Goal: Complete application form: Complete application form

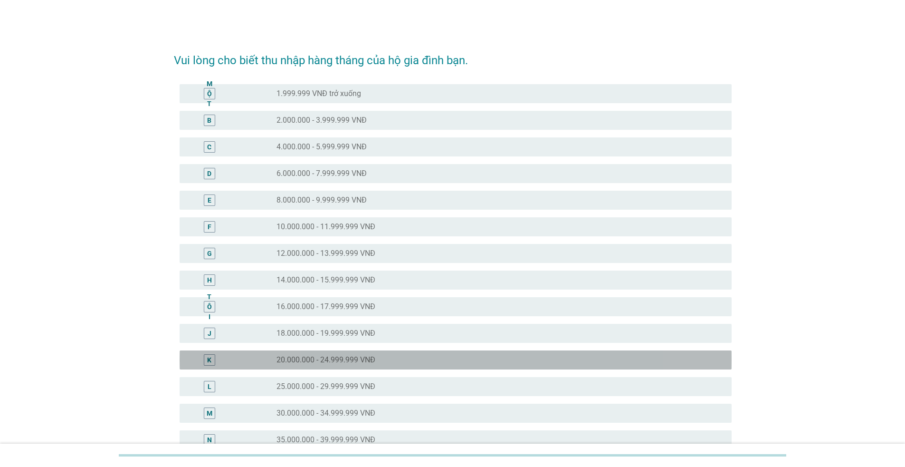
click at [324, 357] on font "20.000.000 - 24.999.999 VNĐ" at bounding box center [326, 359] width 99 height 9
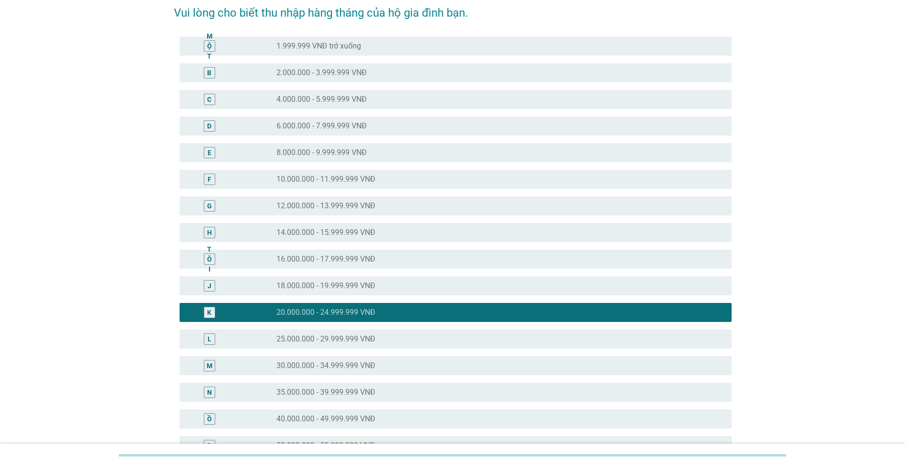
scroll to position [238, 0]
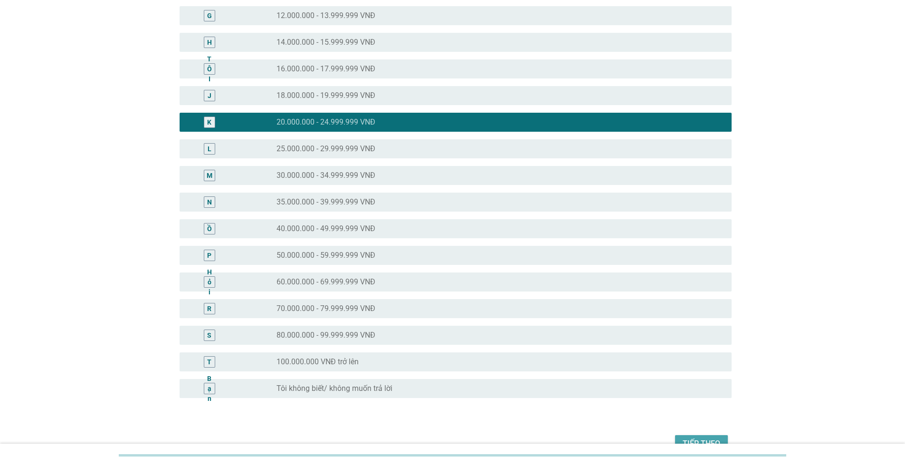
click at [697, 438] on font "Tiếp theo" at bounding box center [702, 443] width 38 height 11
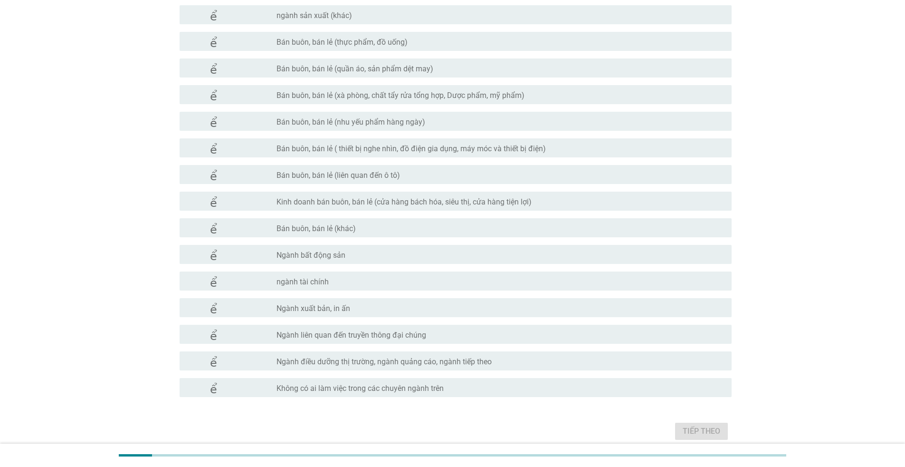
scroll to position [271, 0]
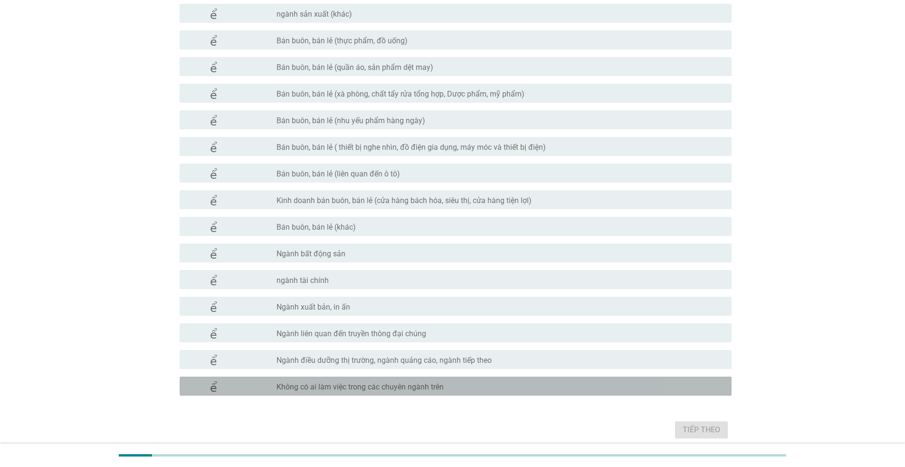
click at [409, 388] on font "Không có ai làm việc trong các chuyên ngành trên" at bounding box center [360, 386] width 167 height 9
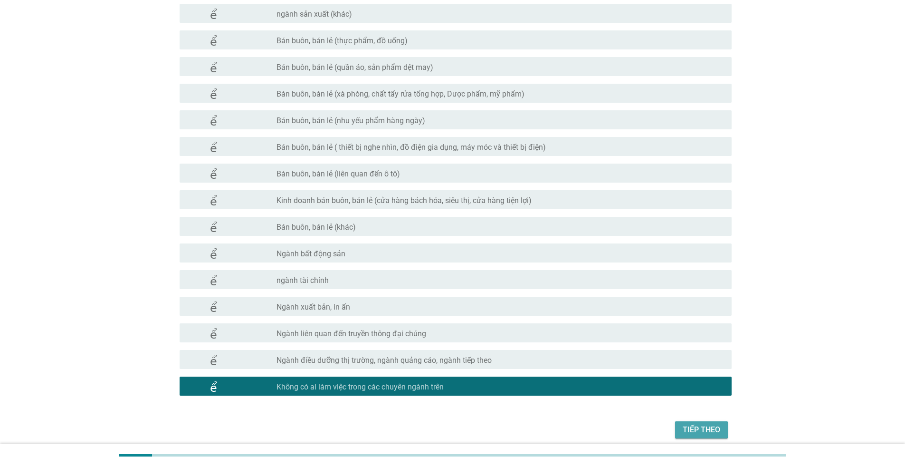
click at [701, 433] on font "Tiếp theo" at bounding box center [702, 429] width 38 height 9
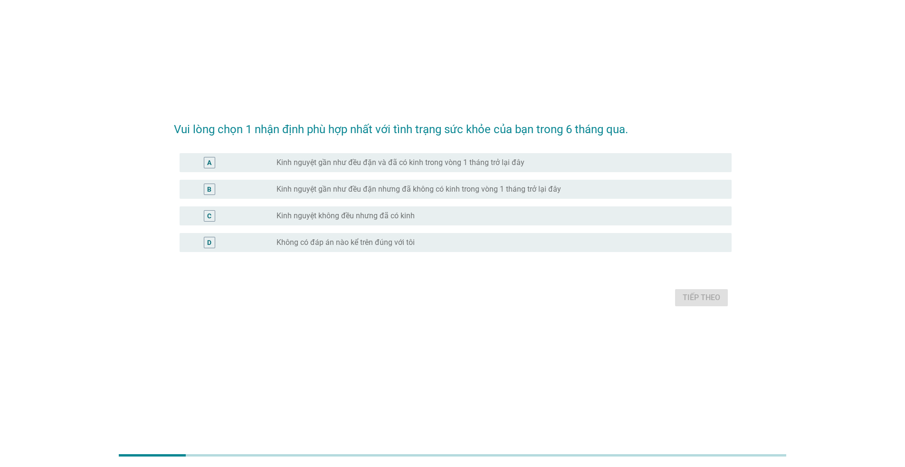
scroll to position [0, 0]
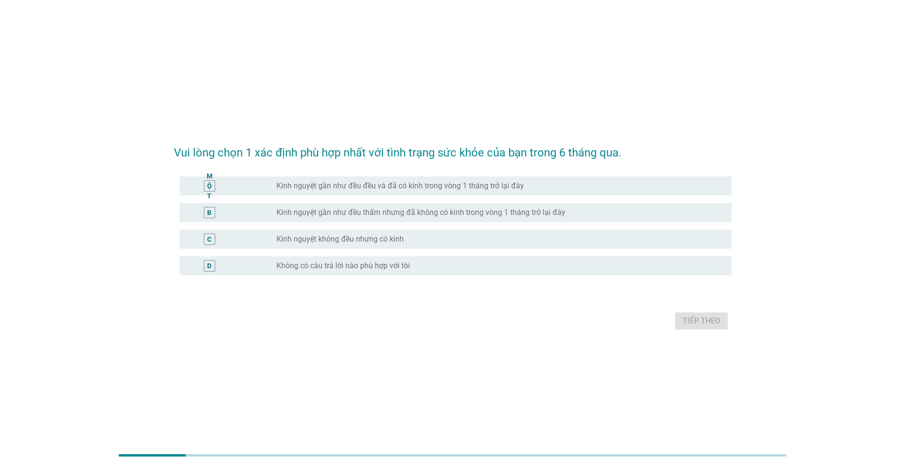
click at [443, 188] on font "Kinh nguyệt gần như đều đều và đã có kinh trong vòng 1 tháng trở lại đây" at bounding box center [401, 185] width 248 height 9
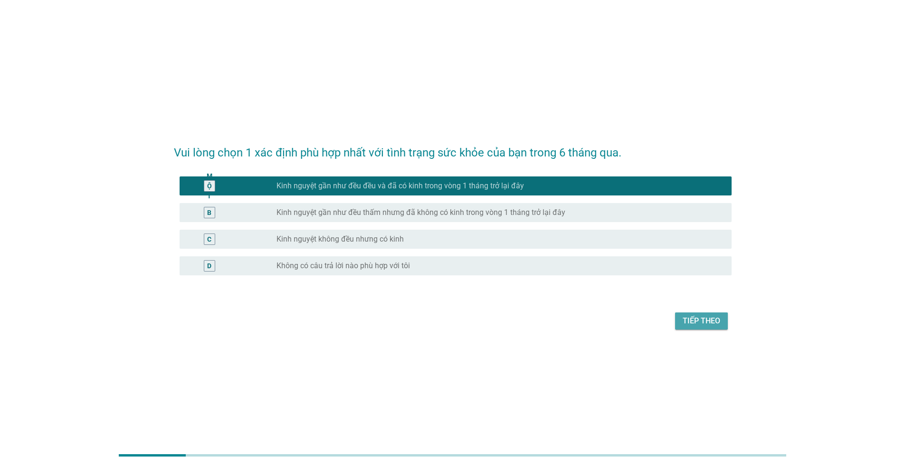
click at [690, 320] on font "Tiếp theo" at bounding box center [702, 320] width 38 height 9
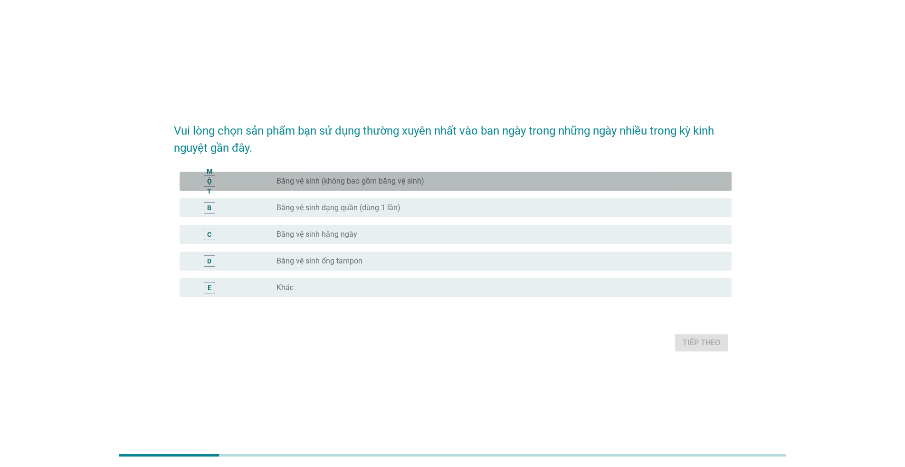
click at [392, 186] on div "nút radio chưa được chọn Băng vệ sinh (không bao gồm băng vệ sinh)" at bounding box center [501, 180] width 448 height 11
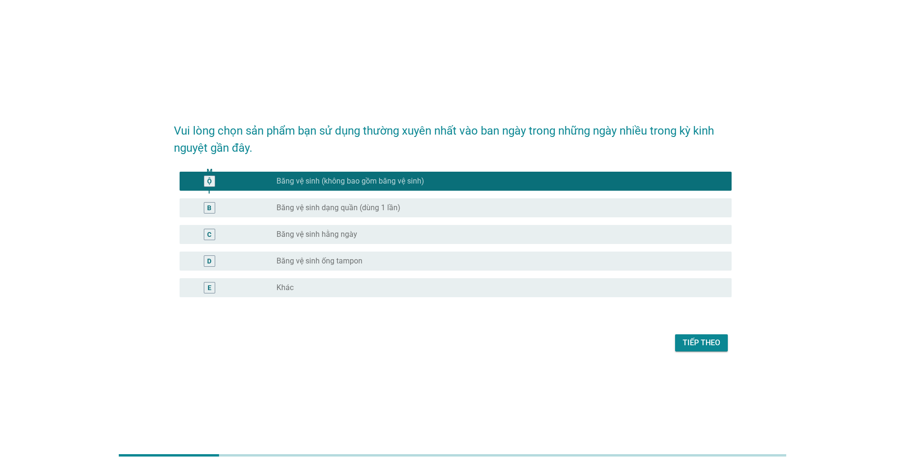
click at [355, 233] on font "Băng vệ sinh hằng ngày" at bounding box center [317, 234] width 81 height 9
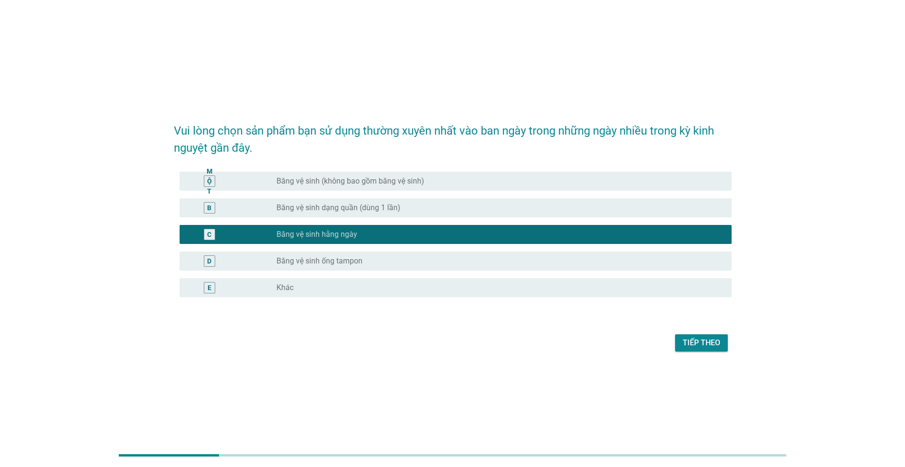
click at [414, 183] on font "Băng vệ sinh (không bao gồm băng vệ sinh)" at bounding box center [351, 180] width 148 height 9
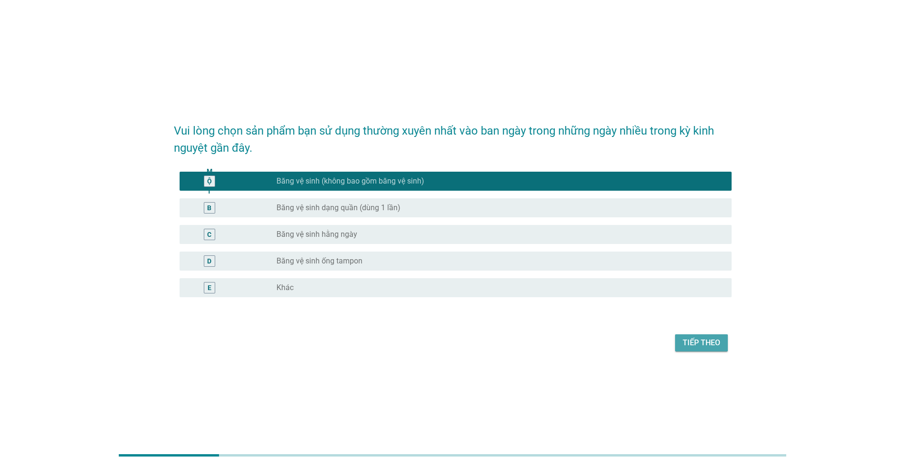
click at [699, 340] on font "Tiếp theo" at bounding box center [702, 342] width 38 height 9
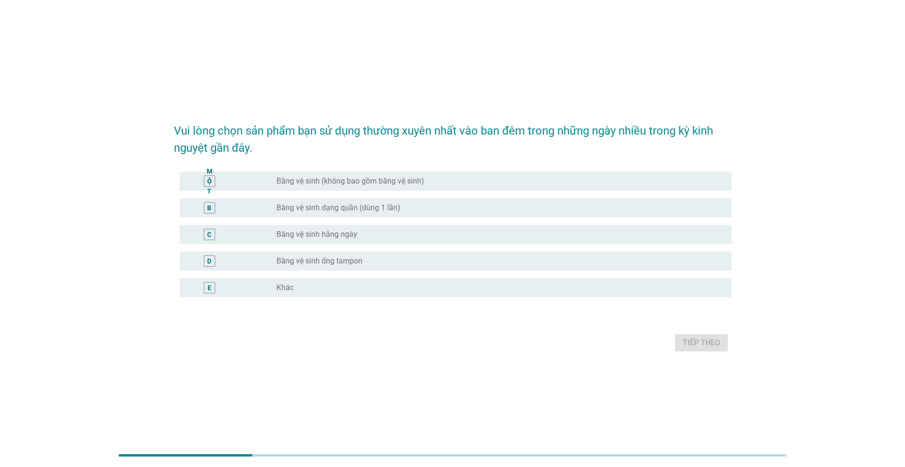
click at [325, 184] on font "Băng vệ sinh (không bao gồm băng vệ sinh)" at bounding box center [351, 180] width 148 height 9
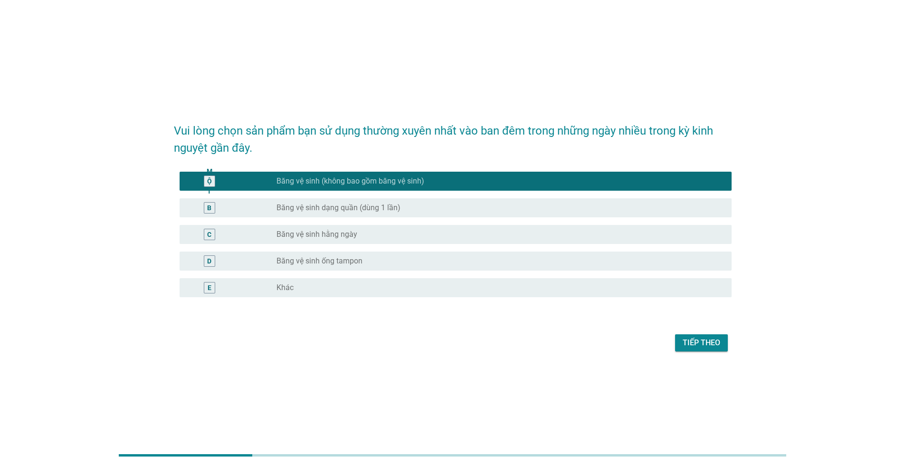
click at [693, 341] on font "Tiếp theo" at bounding box center [702, 342] width 38 height 9
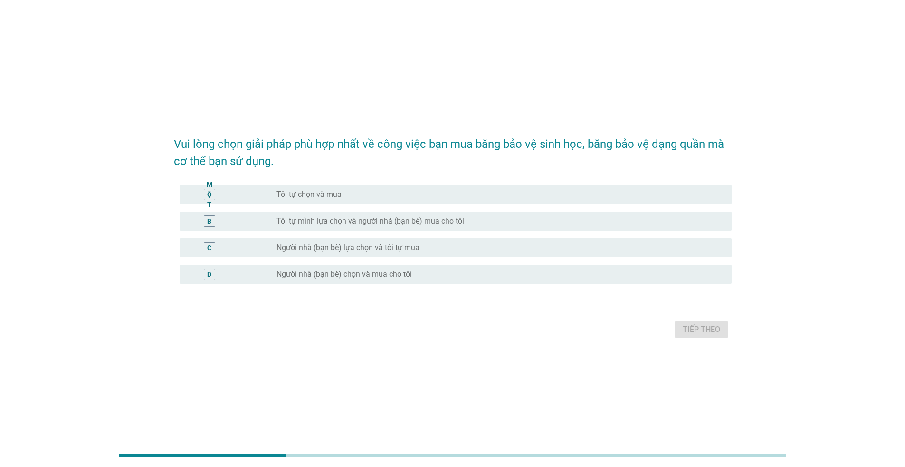
click at [354, 191] on div "nút radio chưa được chọn Tôi tự chọn và mua" at bounding box center [497, 195] width 440 height 10
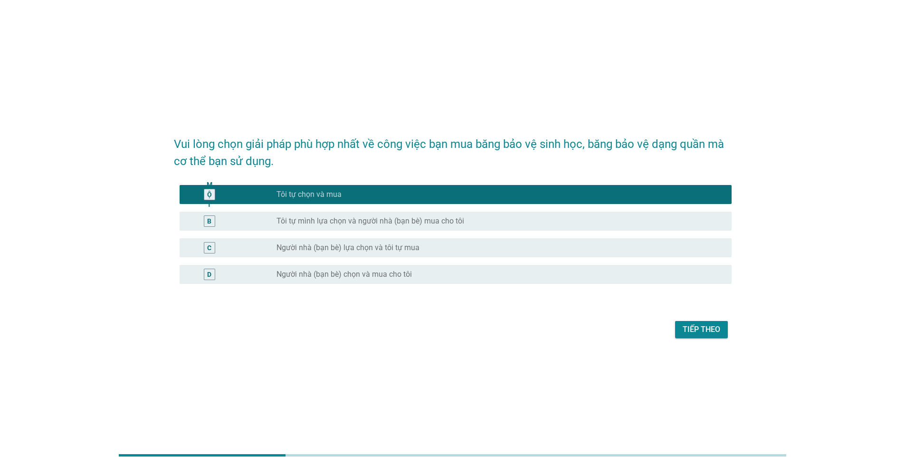
click at [700, 326] on font "Tiếp theo" at bounding box center [702, 329] width 38 height 9
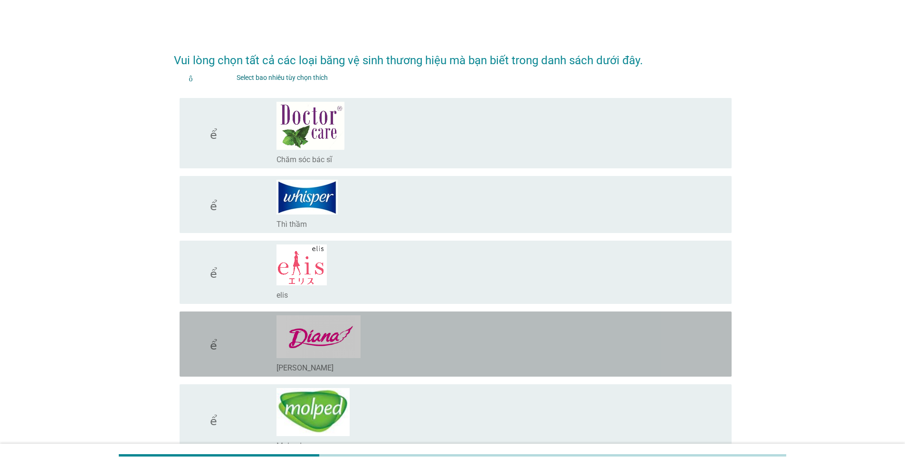
click at [375, 352] on div "check_box_outline_blank [PERSON_NAME]" at bounding box center [501, 343] width 448 height 57
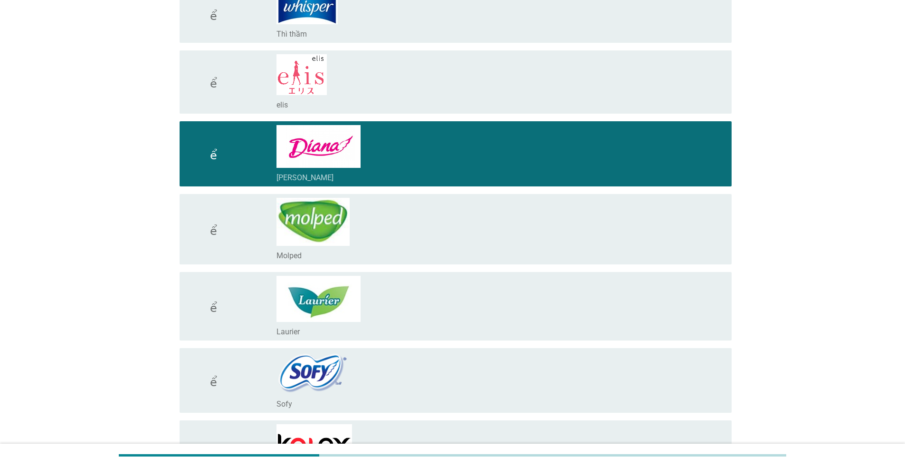
scroll to position [343, 0]
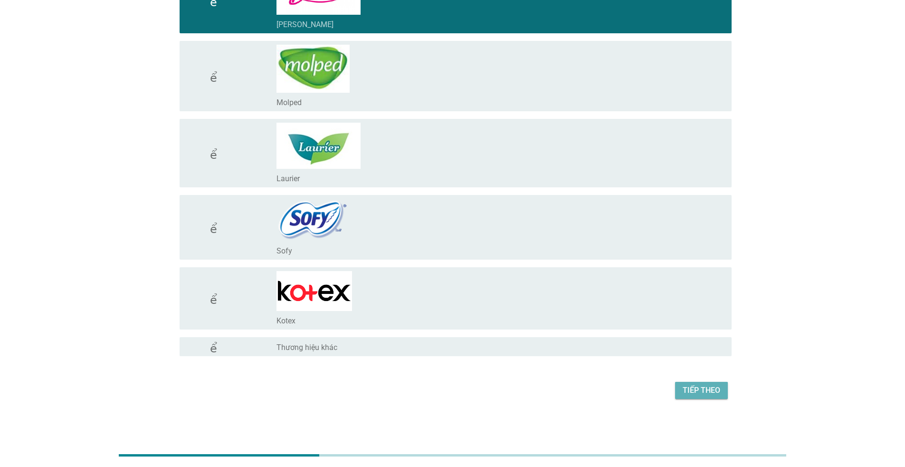
click at [682, 391] on button "Tiếp theo" at bounding box center [701, 390] width 53 height 17
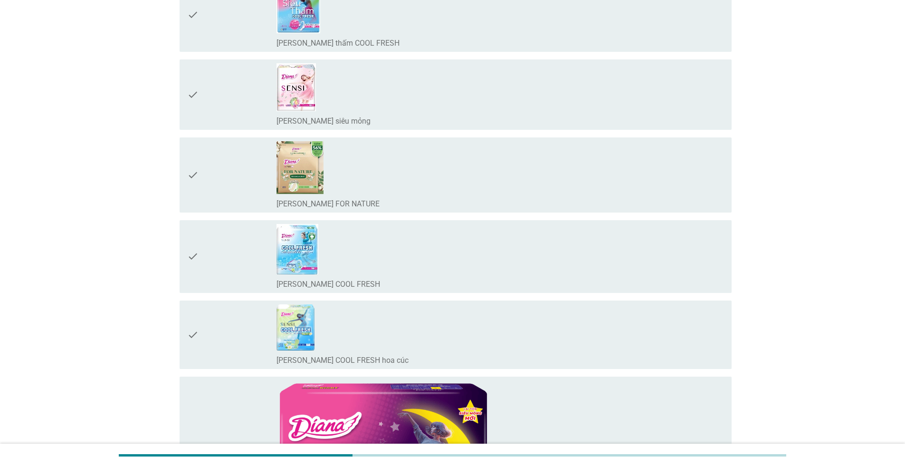
scroll to position [0, 0]
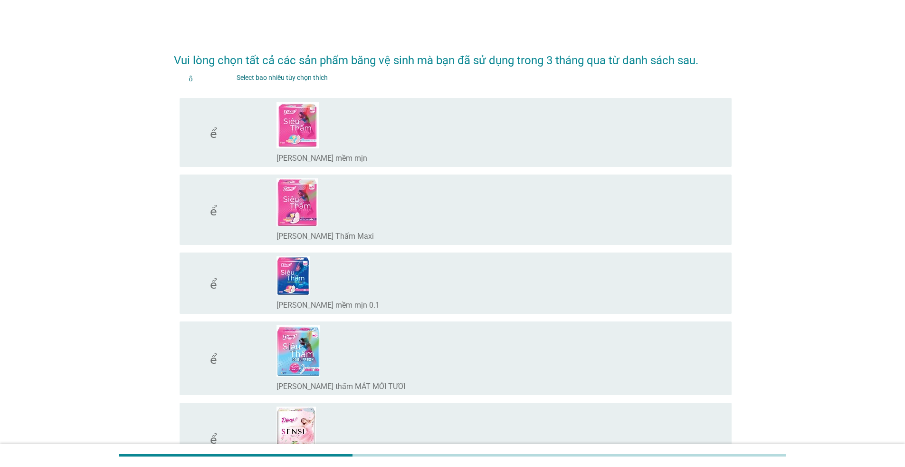
drag, startPoint x: 362, startPoint y: 293, endPoint x: 355, endPoint y: 174, distance: 119.0
click at [364, 297] on div "check_box_outline_blank [PERSON_NAME] mềm mịn 0.1" at bounding box center [501, 283] width 448 height 54
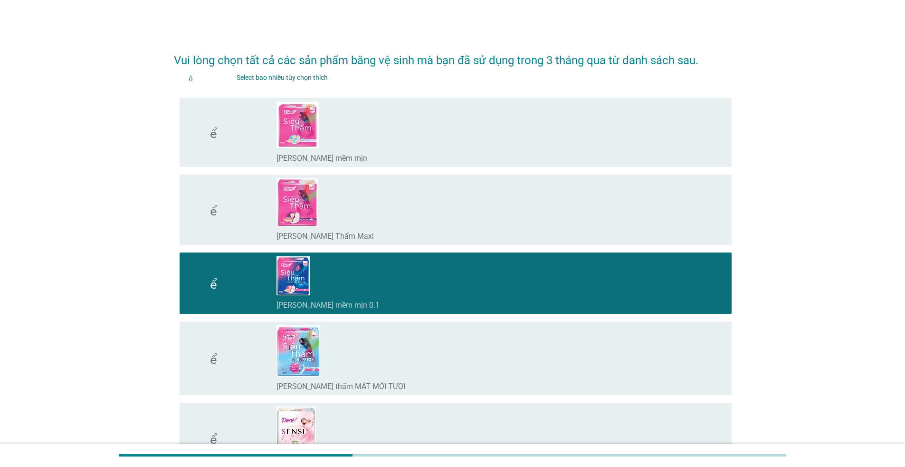
click at [362, 139] on div "check_box_outline_blank [PERSON_NAME] mềm mịn" at bounding box center [501, 132] width 448 height 61
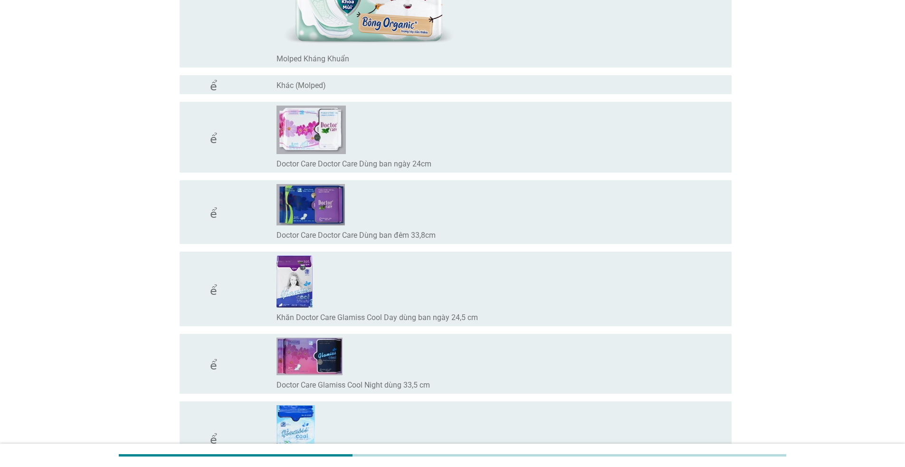
scroll to position [8848, 0]
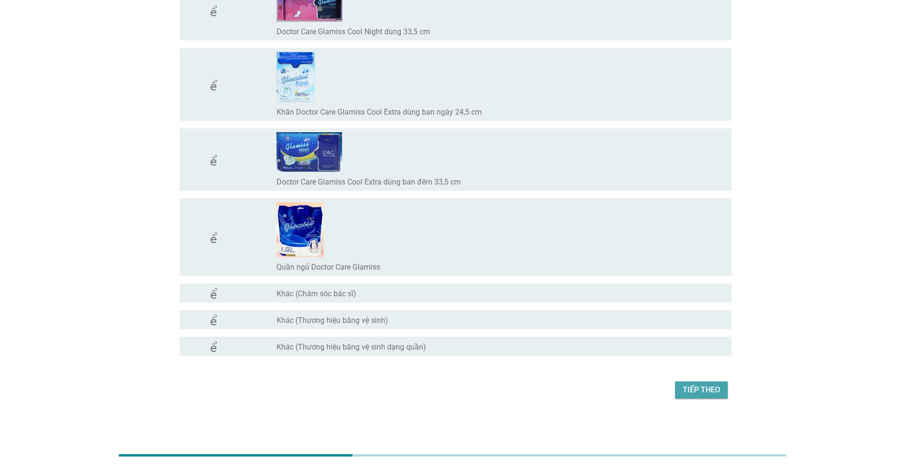
click at [705, 389] on font "Tiếp theo" at bounding box center [702, 389] width 38 height 9
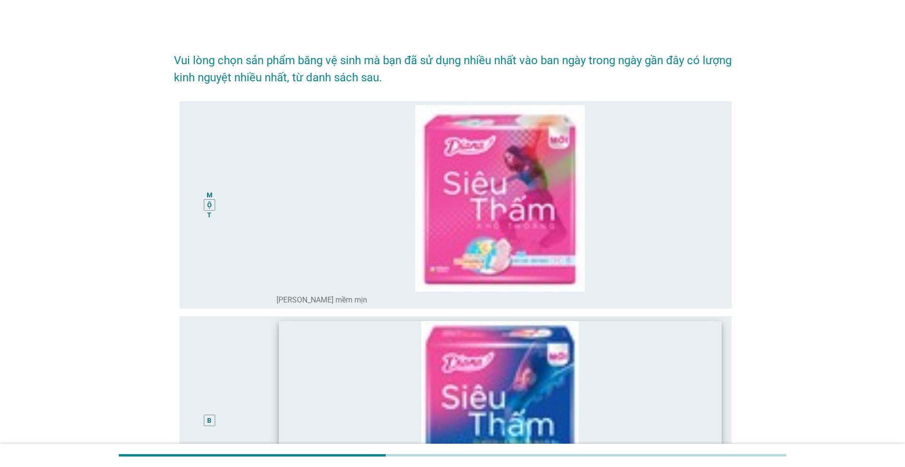
click at [510, 380] on img at bounding box center [500, 413] width 443 height 185
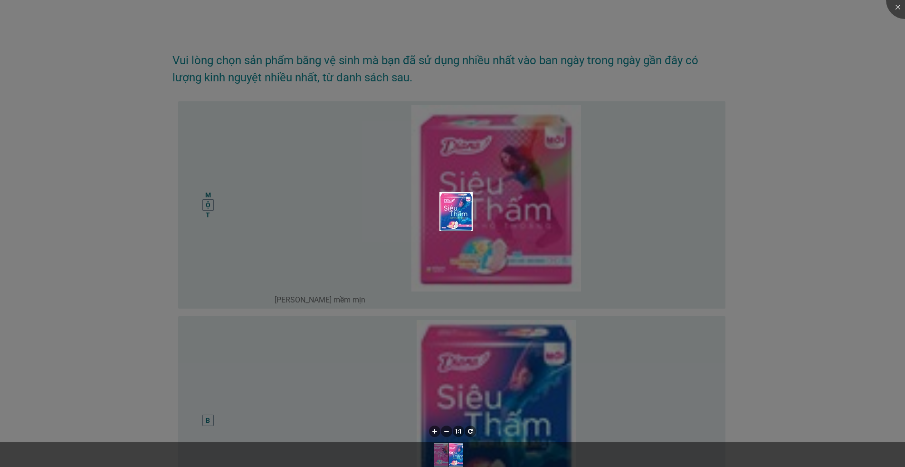
scroll to position [156, 0]
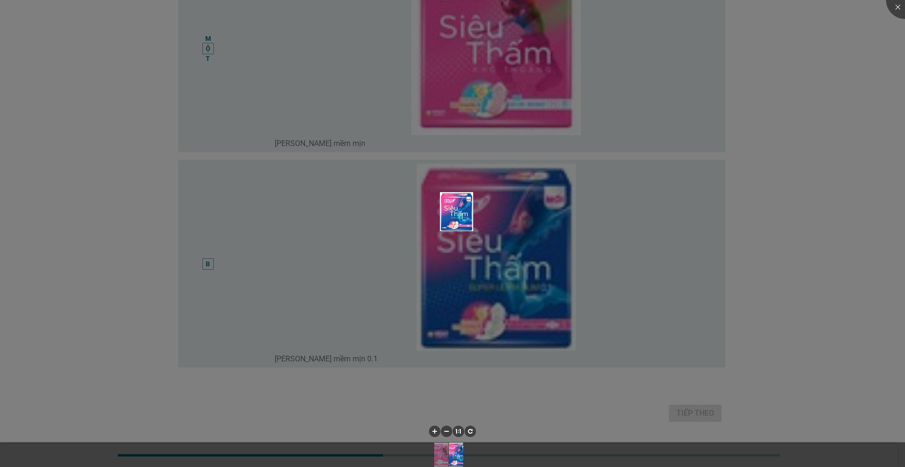
click at [679, 414] on div at bounding box center [452, 233] width 905 height 467
click at [477, 88] on div at bounding box center [452, 233] width 905 height 467
click at [459, 229] on div "146%" at bounding box center [453, 234] width 24 height 10
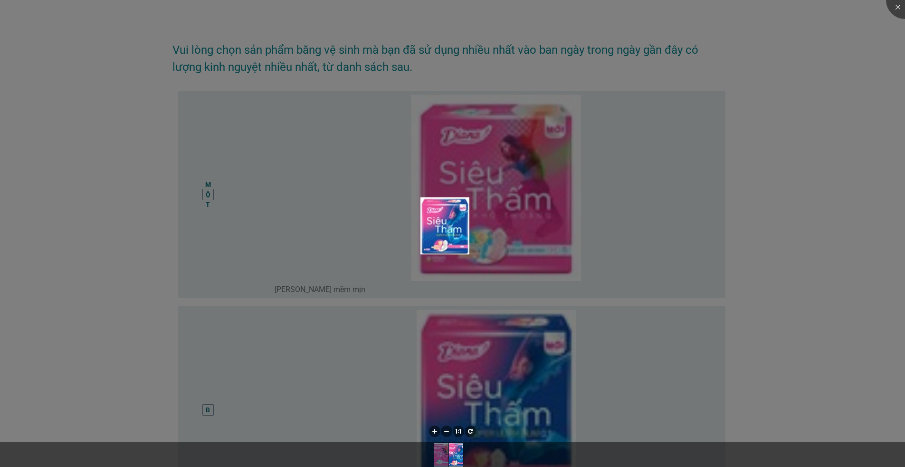
scroll to position [0, 0]
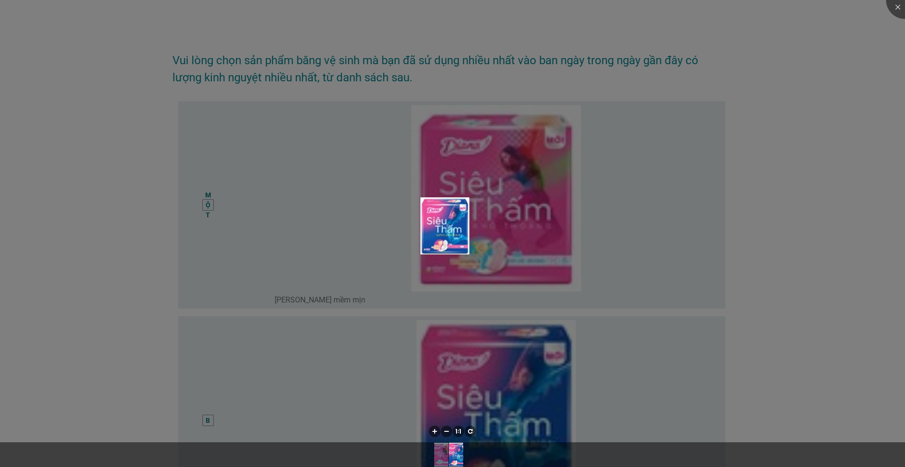
click at [209, 200] on div at bounding box center [452, 233] width 905 height 467
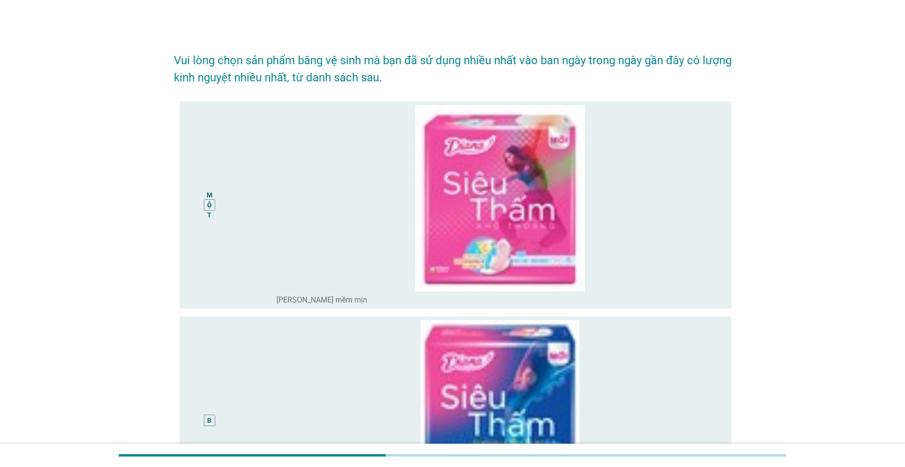
scroll to position [180, 0]
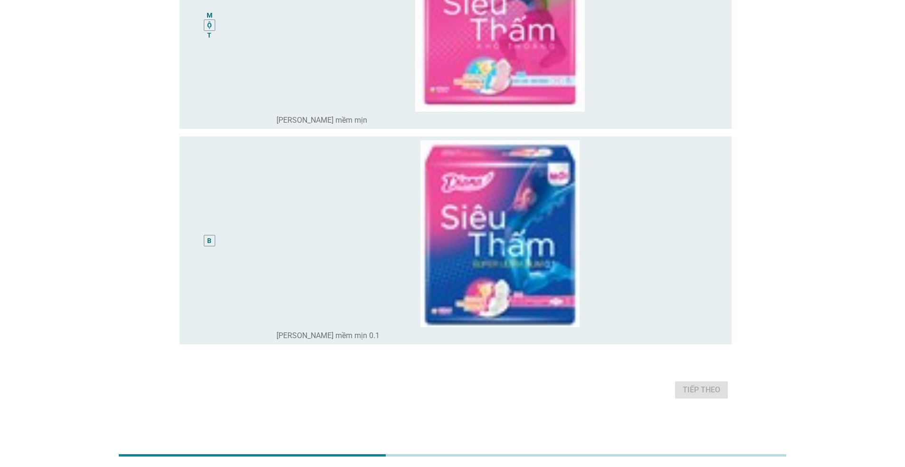
click at [211, 23] on font "MỘT" at bounding box center [210, 25] width 6 height 28
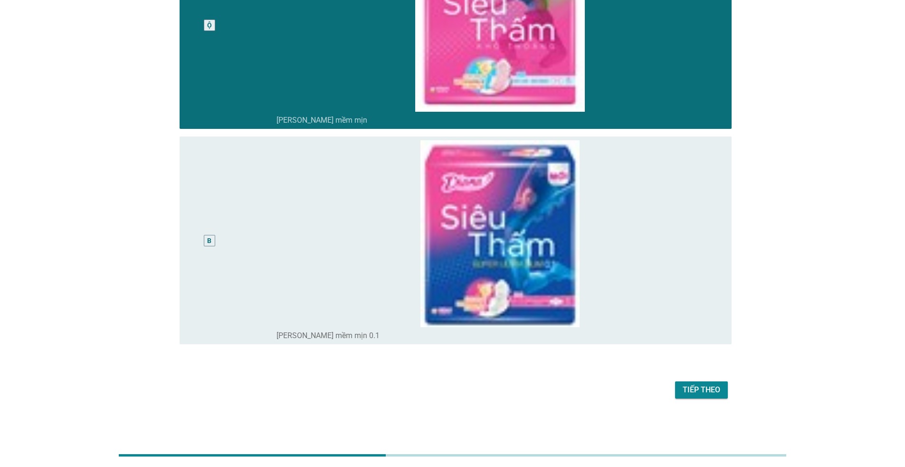
click at [703, 387] on font "Tiếp theo" at bounding box center [702, 389] width 38 height 9
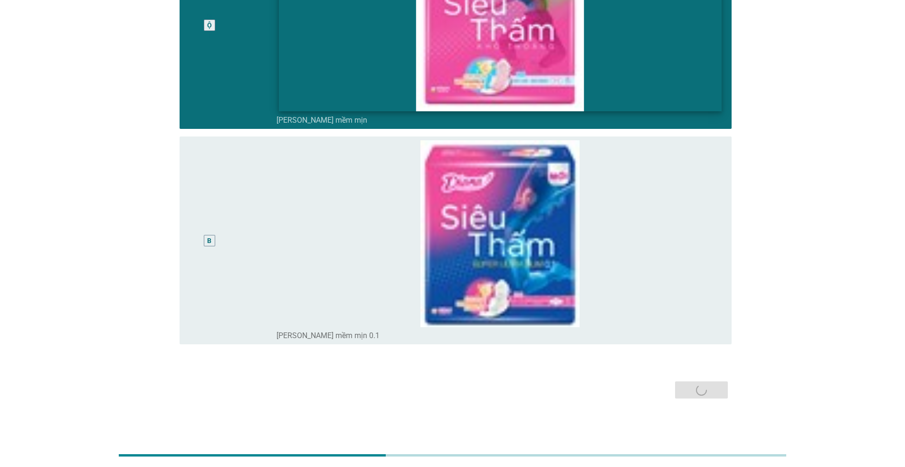
scroll to position [0, 0]
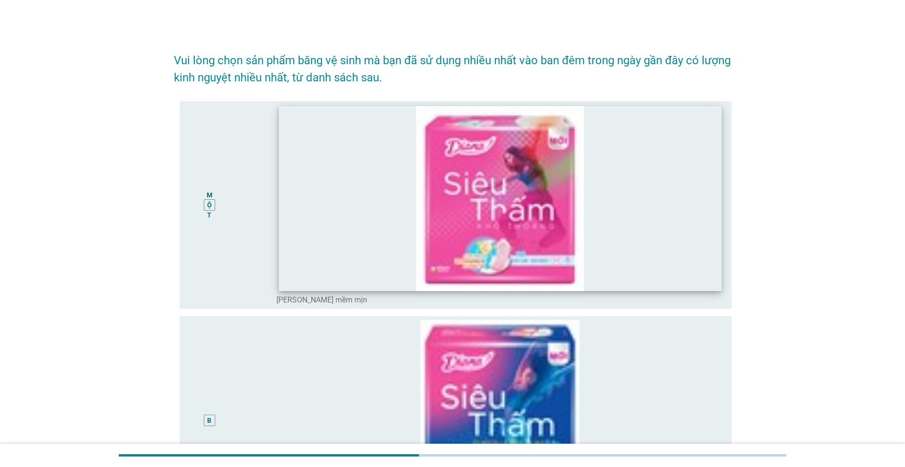
click at [488, 240] on img at bounding box center [500, 197] width 443 height 185
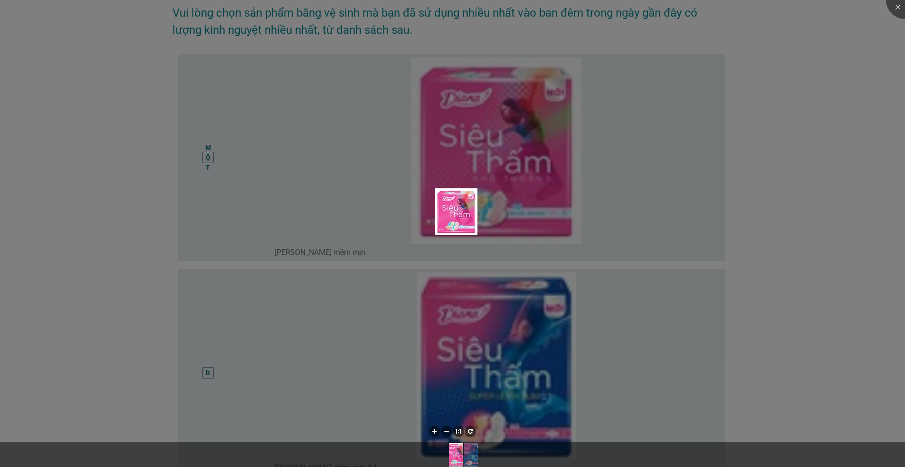
scroll to position [183, 0]
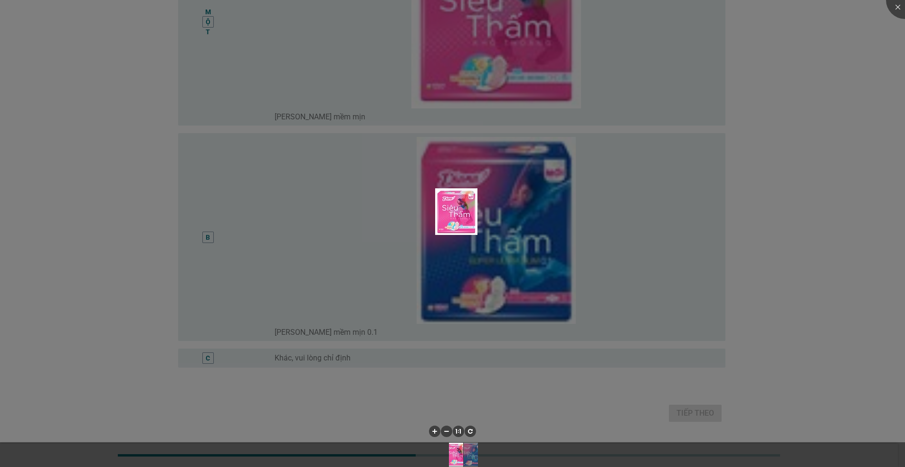
click at [209, 232] on div at bounding box center [452, 233] width 905 height 467
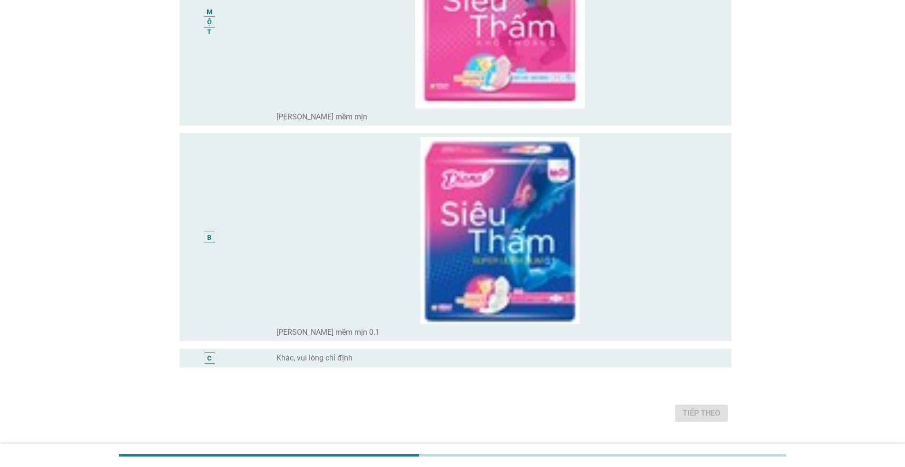
scroll to position [206, 0]
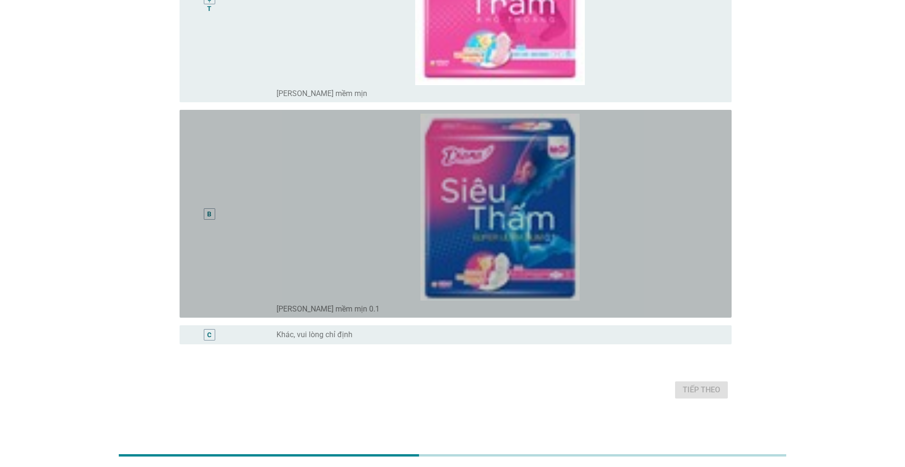
click at [212, 219] on div "B" at bounding box center [209, 213] width 11 height 11
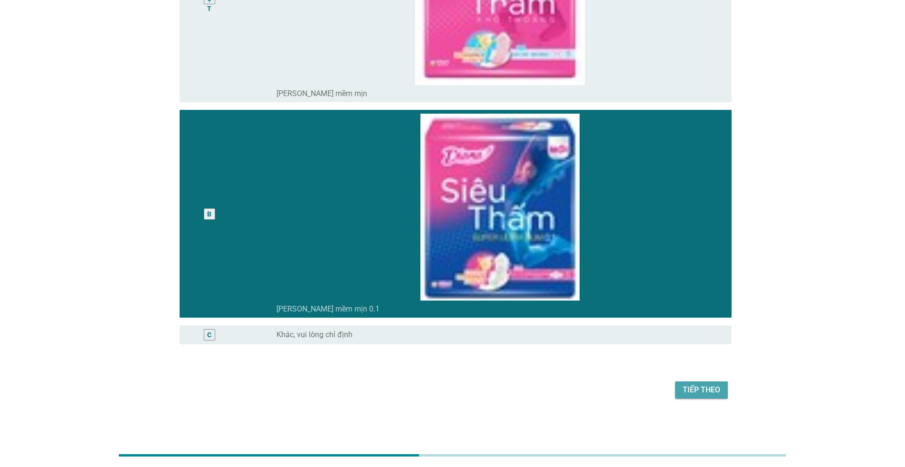
click at [712, 392] on font "Tiếp theo" at bounding box center [702, 389] width 38 height 9
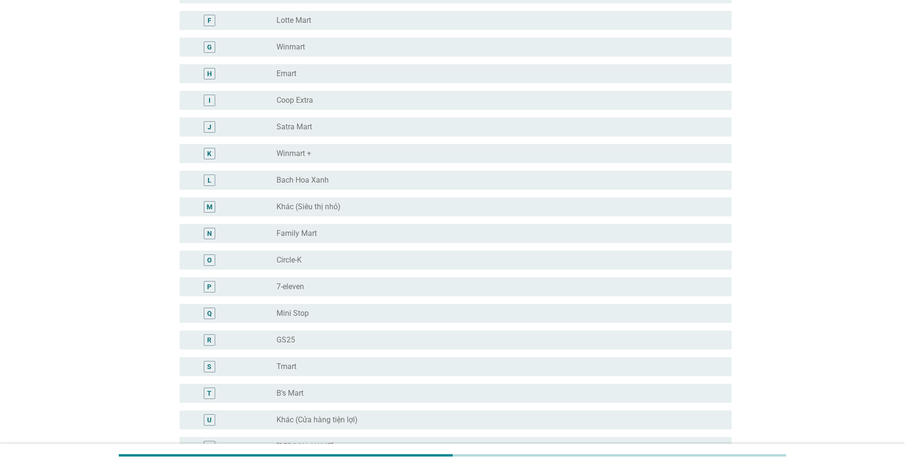
scroll to position [0, 0]
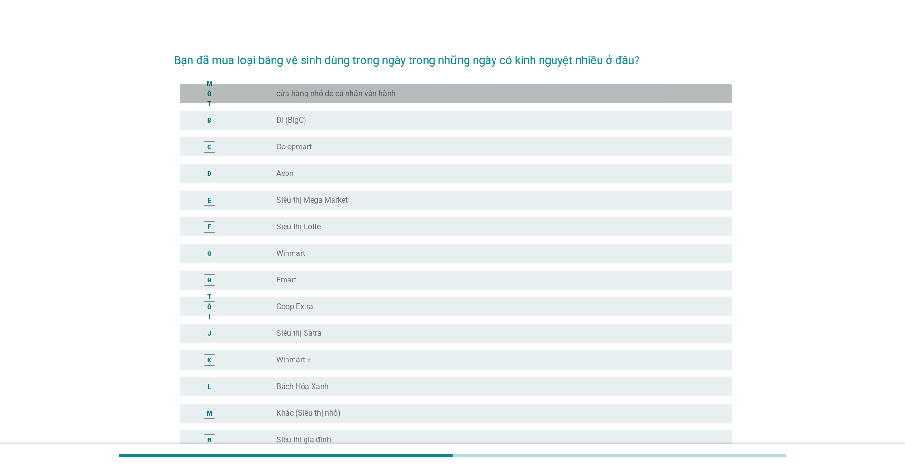
click at [326, 102] on div "MỘT nút radio chưa được chọn cửa hàng nhỏ do cá nhân vận hành" at bounding box center [456, 93] width 552 height 19
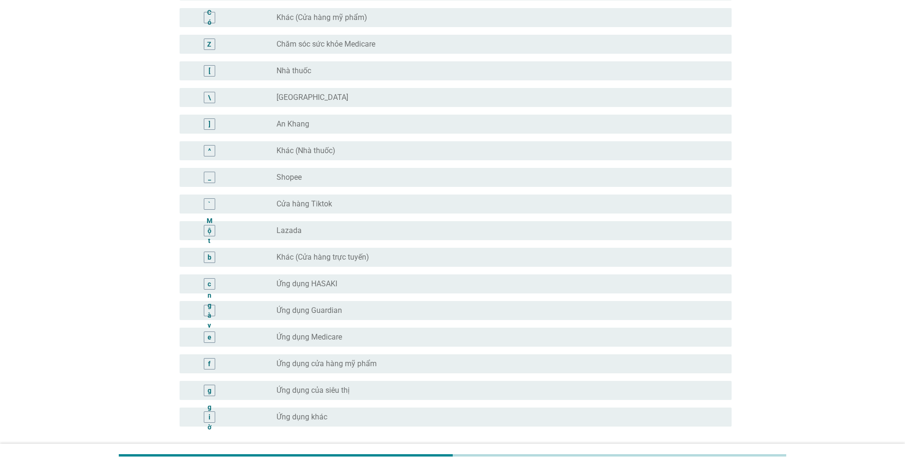
scroll to position [796, 0]
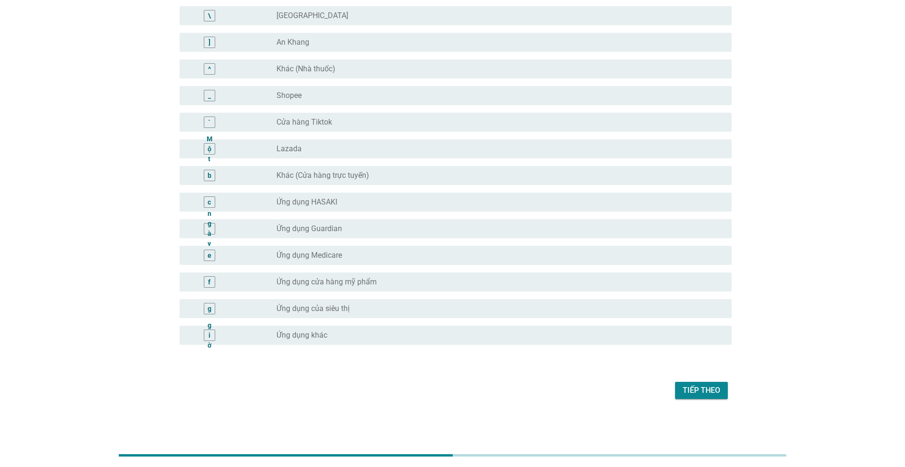
click at [694, 389] on font "Tiếp theo" at bounding box center [702, 389] width 38 height 9
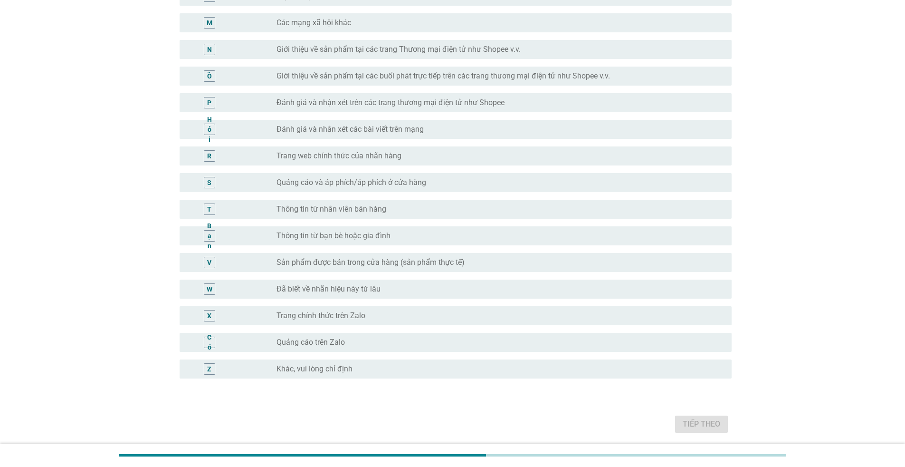
scroll to position [441, 0]
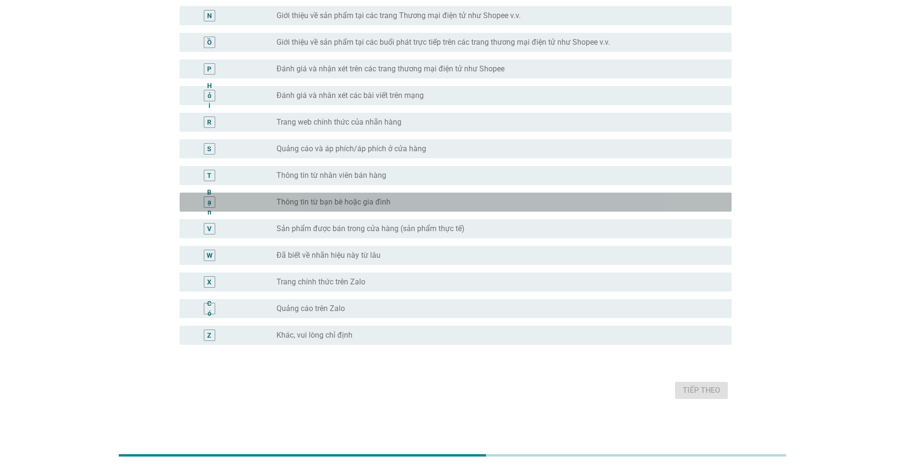
click at [378, 204] on font "Thông tin từ bạn bè hoặc gia đình" at bounding box center [334, 201] width 114 height 9
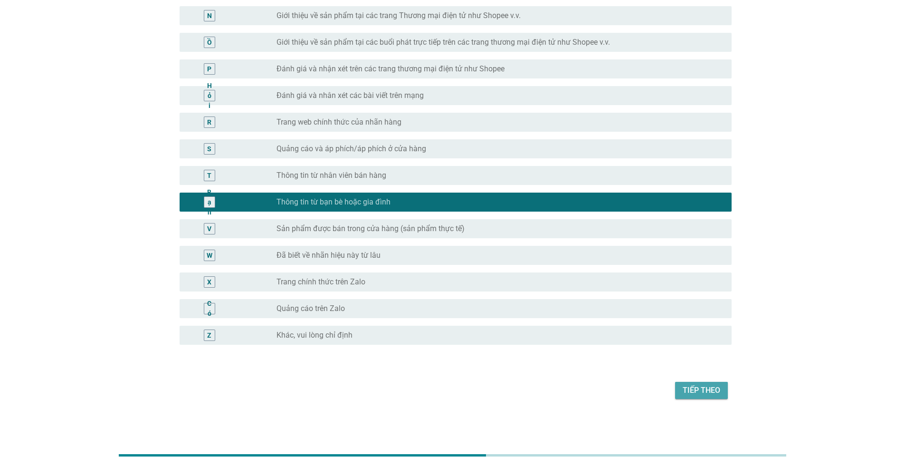
click at [715, 387] on font "Tiếp theo" at bounding box center [702, 389] width 38 height 9
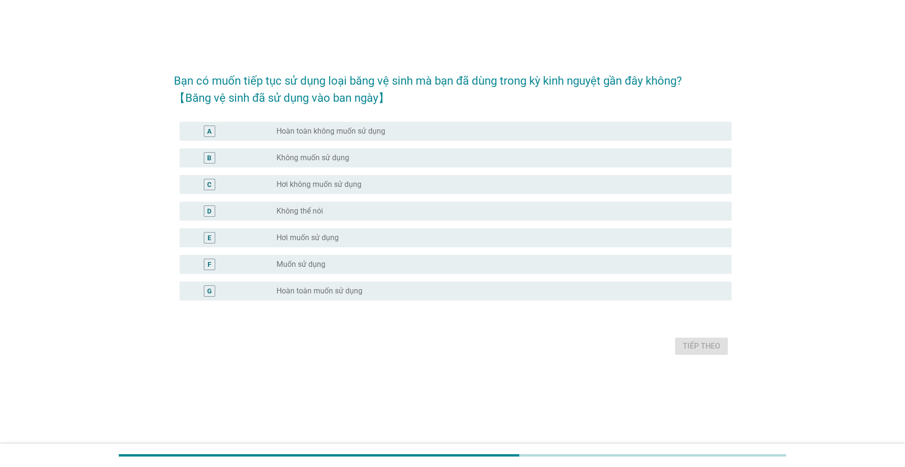
scroll to position [0, 0]
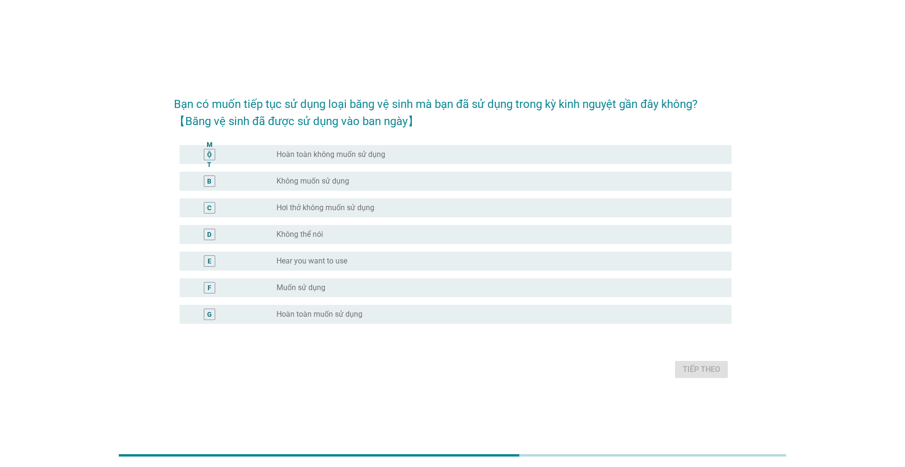
click at [324, 315] on font "Hoàn toàn muốn sử dụng" at bounding box center [320, 313] width 86 height 9
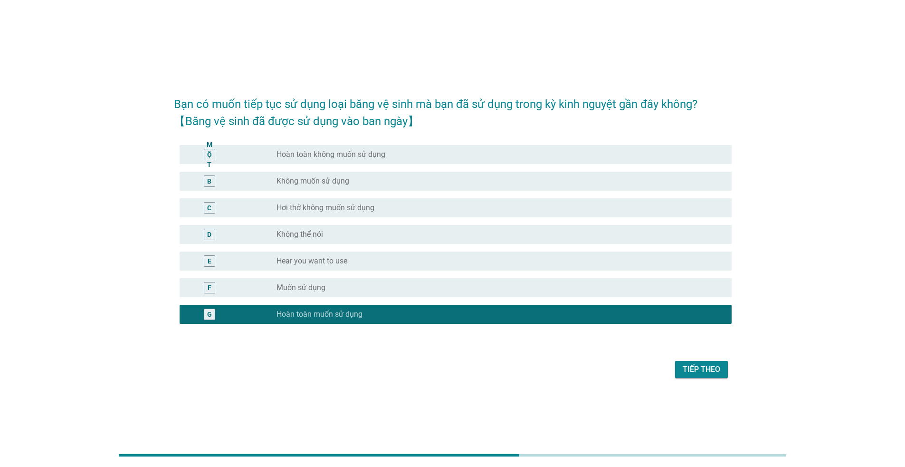
click at [699, 371] on font "Tiếp theo" at bounding box center [702, 368] width 38 height 9
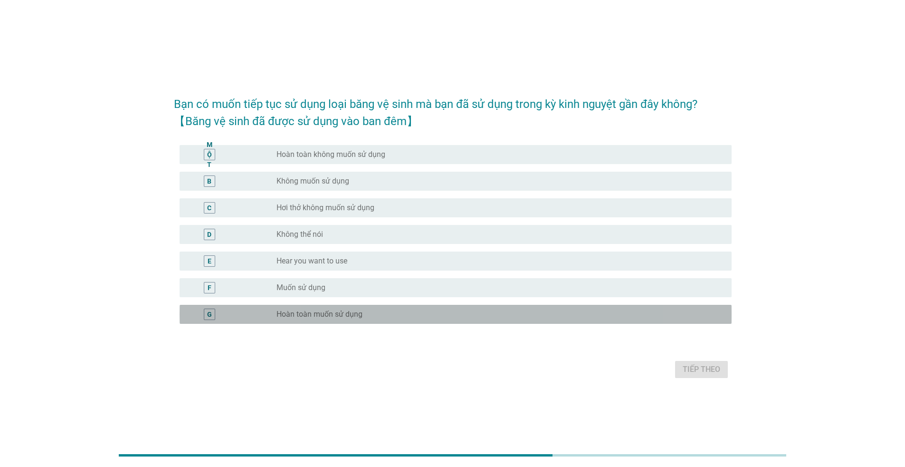
click at [393, 316] on div "nút radio chưa được chọn Hoàn toàn muốn sử dụng" at bounding box center [497, 314] width 440 height 10
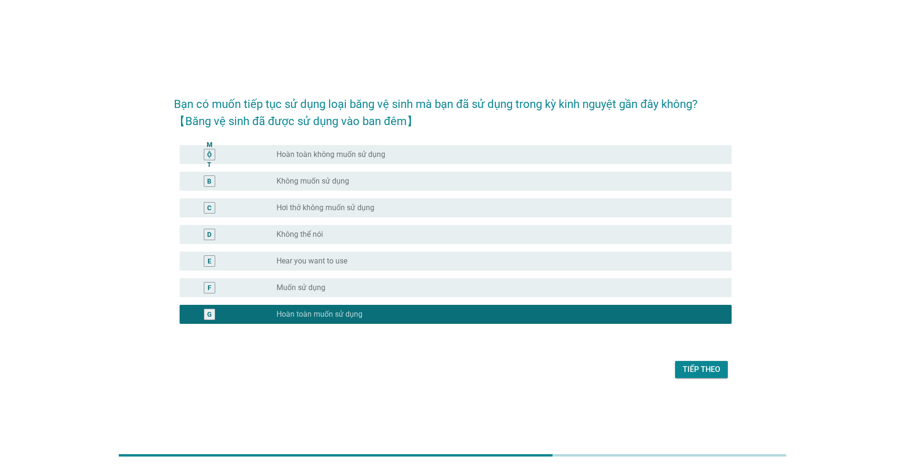
click at [717, 368] on font "Tiếp theo" at bounding box center [702, 368] width 38 height 9
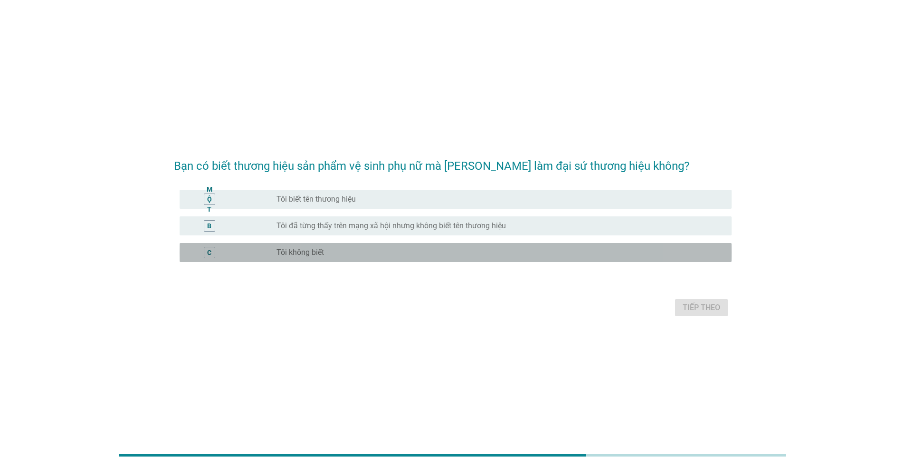
click at [271, 252] on div "C" at bounding box center [231, 252] width 89 height 11
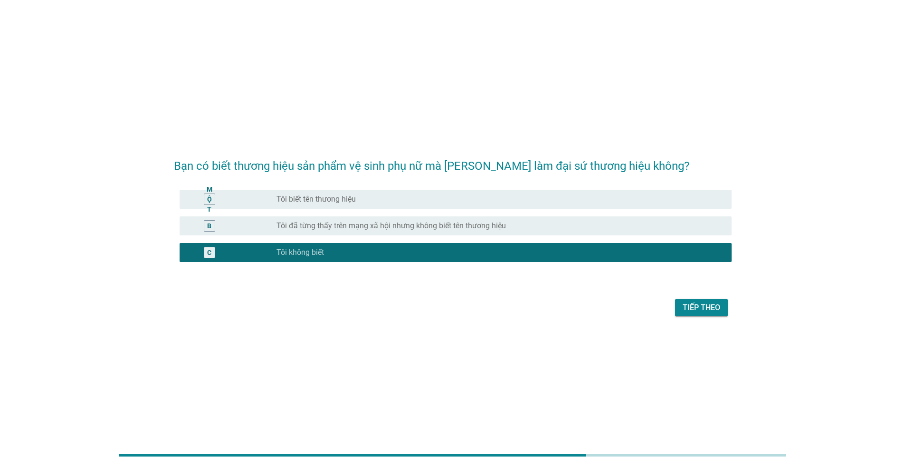
click at [700, 306] on font "Tiếp theo" at bounding box center [702, 307] width 38 height 9
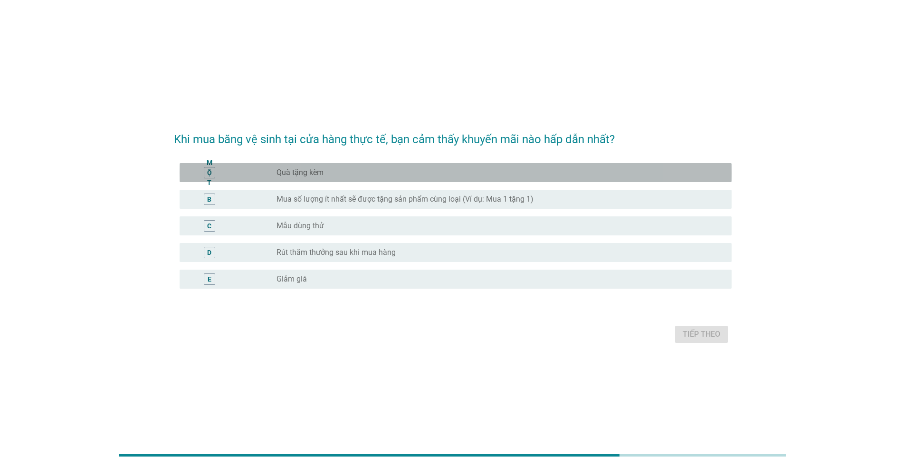
click at [299, 178] on div "nút radio chưa được chọn Quà tặng kèm" at bounding box center [501, 172] width 448 height 11
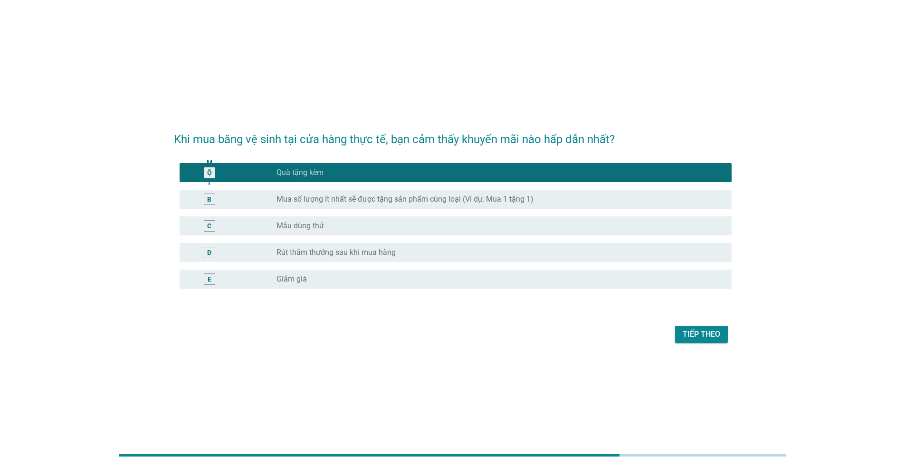
click at [700, 336] on font "Tiếp theo" at bounding box center [702, 333] width 38 height 9
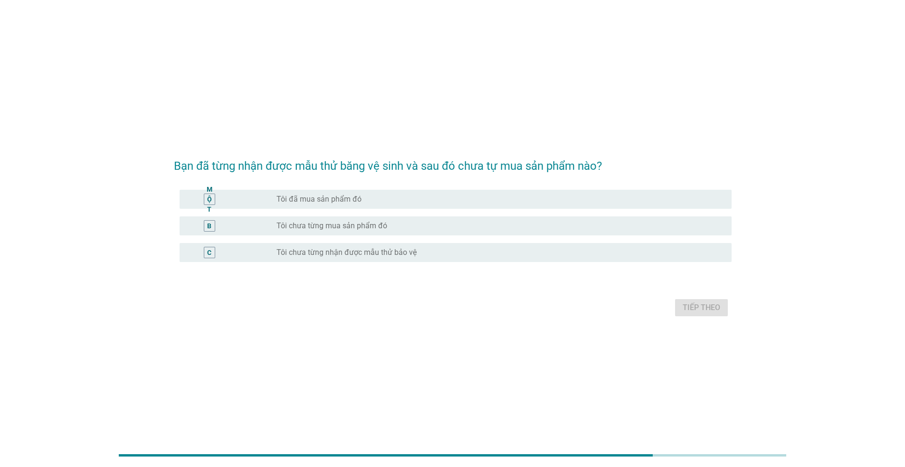
click at [338, 256] on font "Tôi chưa từng nhận được mẫu thử bảo vệ" at bounding box center [347, 252] width 140 height 9
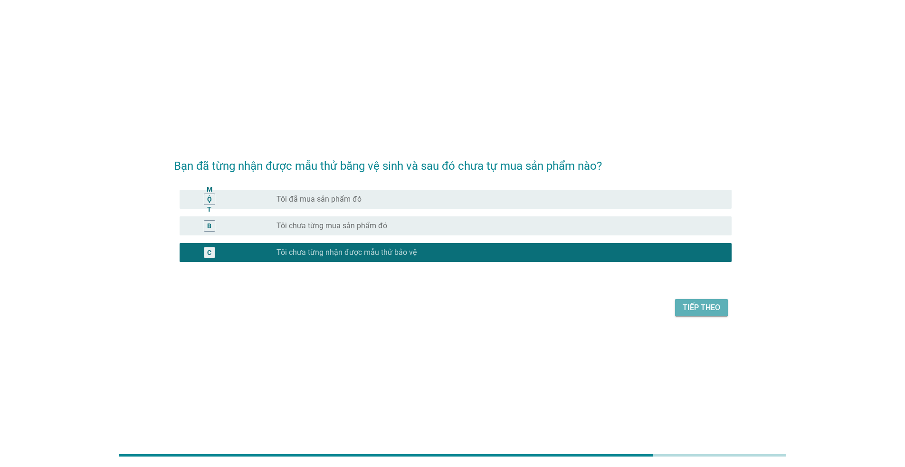
click at [705, 309] on font "Tiếp theo" at bounding box center [702, 307] width 38 height 9
